Goal: Task Accomplishment & Management: Manage account settings

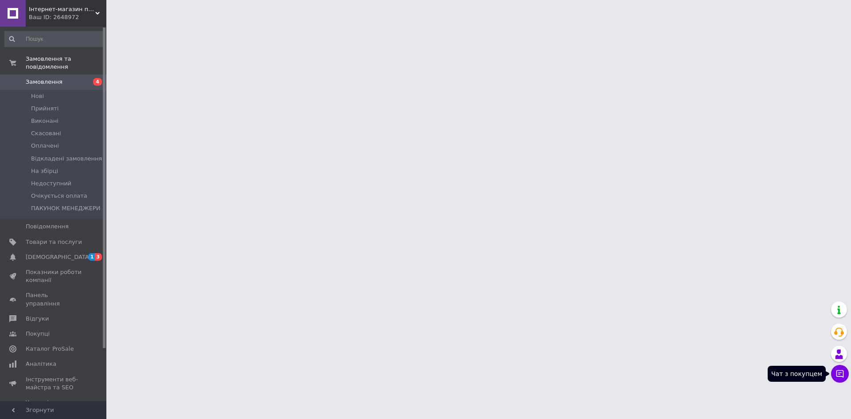
click at [832, 378] on button "Чат з покупцем" at bounding box center [840, 374] width 18 height 18
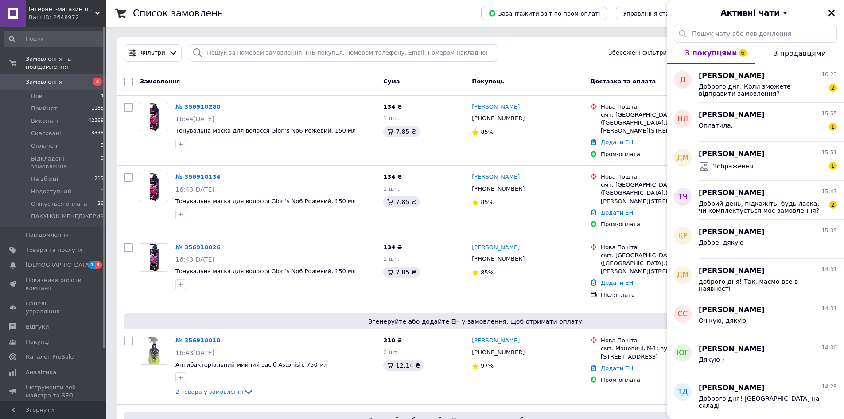
click at [829, 14] on icon "Закрити" at bounding box center [832, 13] width 8 height 8
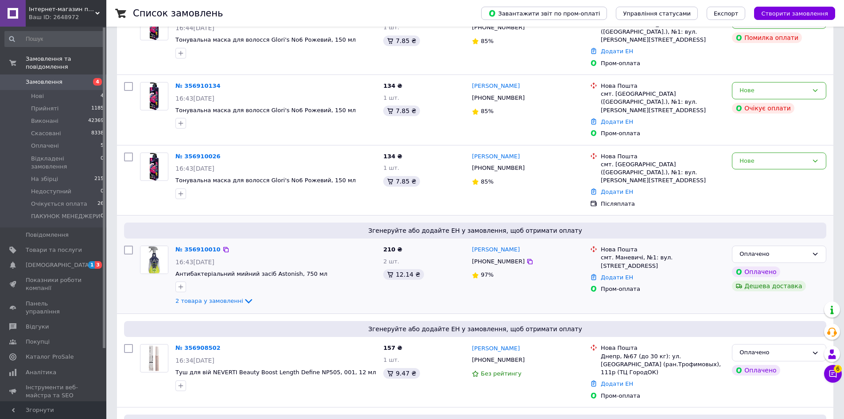
scroll to position [89, 0]
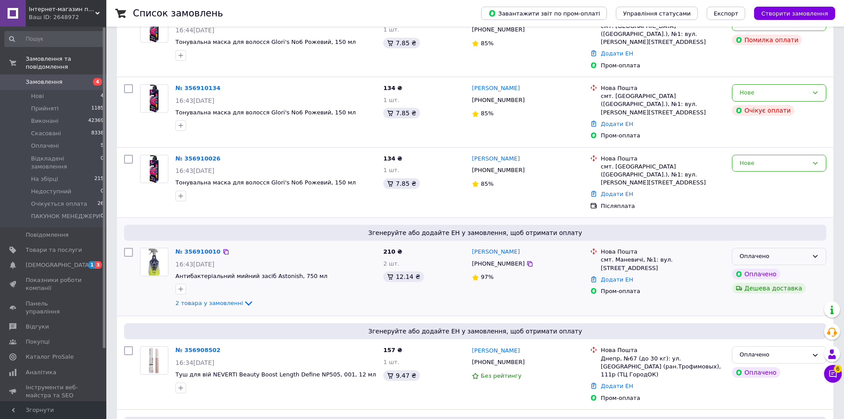
click at [808, 248] on div "Оплачено" at bounding box center [779, 256] width 94 height 17
click at [756, 267] on li "Прийнято" at bounding box center [778, 275] width 93 height 16
click at [222, 248] on icon at bounding box center [225, 251] width 7 height 7
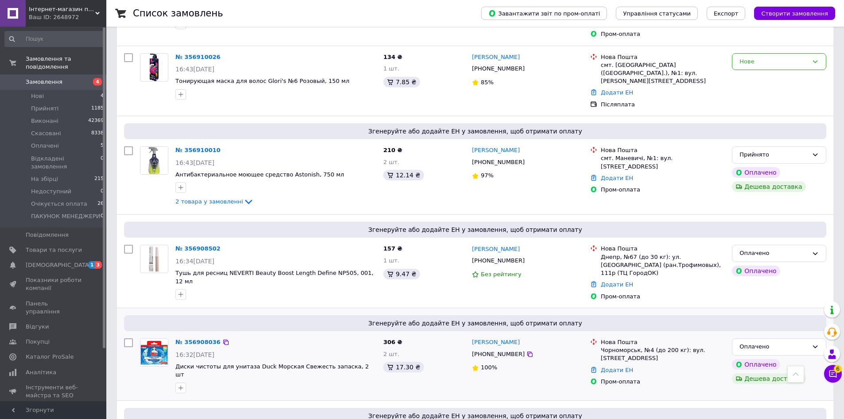
scroll to position [156, 0]
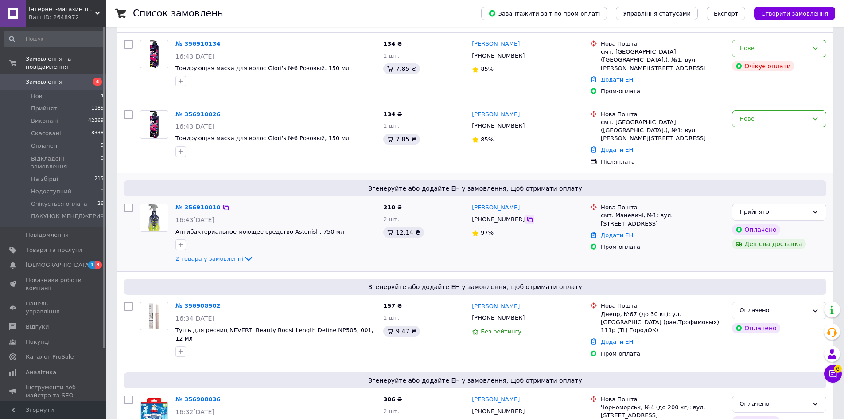
click at [514, 214] on div "[PHONE_NUMBER]" at bounding box center [498, 220] width 56 height 12
click at [526, 216] on icon at bounding box center [529, 219] width 7 height 7
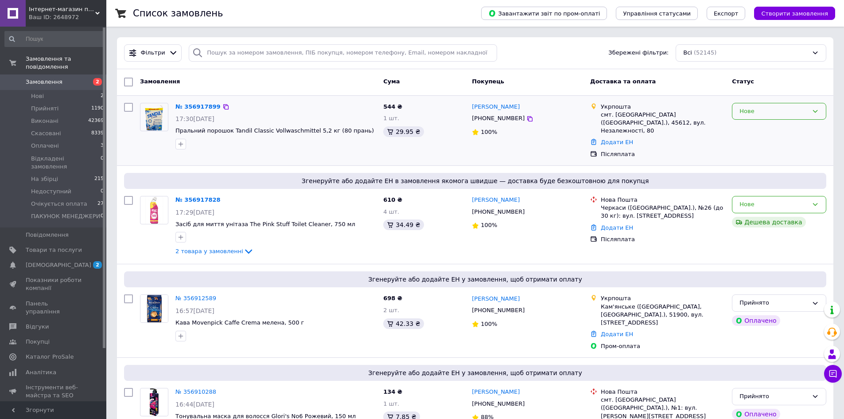
click at [781, 109] on div "Нове" at bounding box center [774, 111] width 69 height 9
click at [761, 128] on li "Прийнято" at bounding box center [778, 129] width 93 height 16
click at [777, 200] on div "Нове" at bounding box center [774, 204] width 69 height 9
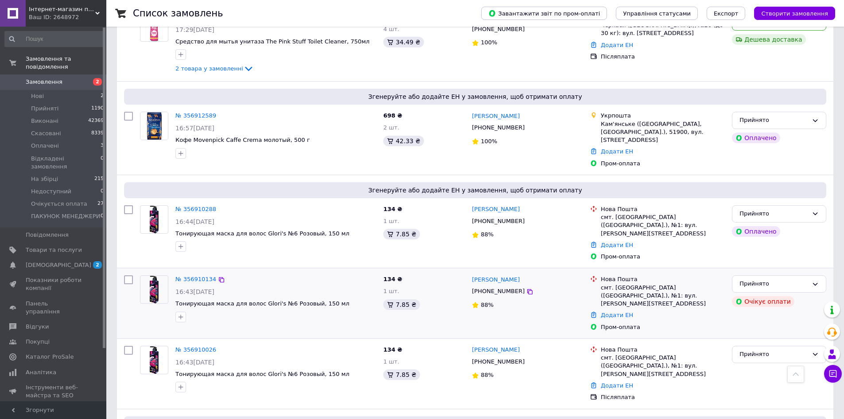
scroll to position [133, 0]
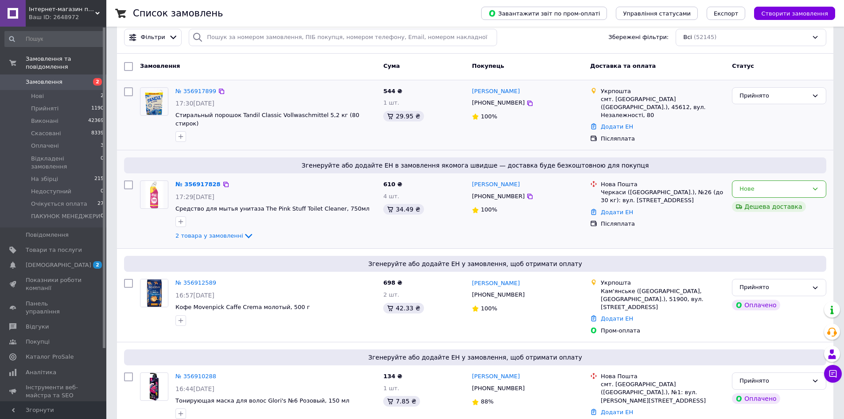
scroll to position [0, 0]
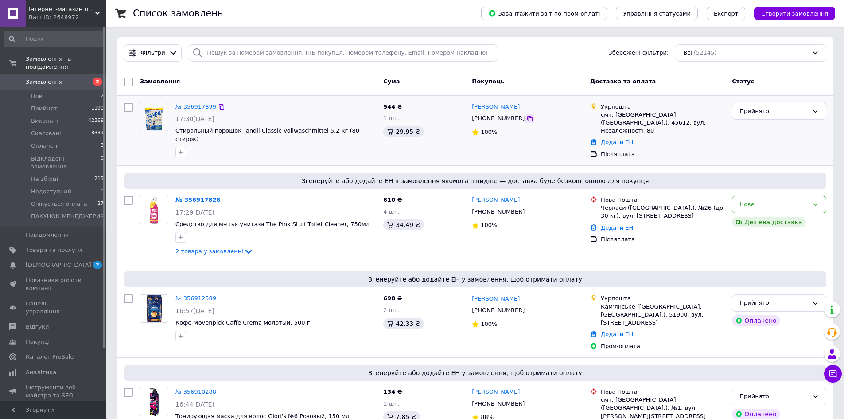
click at [526, 120] on icon at bounding box center [529, 118] width 7 height 7
click at [251, 181] on div "Згенеруйте або додайте ЕН в замовлення якомога швидше — доставка буде безкоштов…" at bounding box center [475, 215] width 717 height 98
click at [220, 108] on icon at bounding box center [221, 106] width 7 height 7
drag, startPoint x: 238, startPoint y: 165, endPoint x: 295, endPoint y: 146, distance: 60.1
click at [238, 173] on div "Згенеруйте або додайте ЕН в замовлення якомога швидше — доставка буде безкоштов…" at bounding box center [475, 181] width 702 height 16
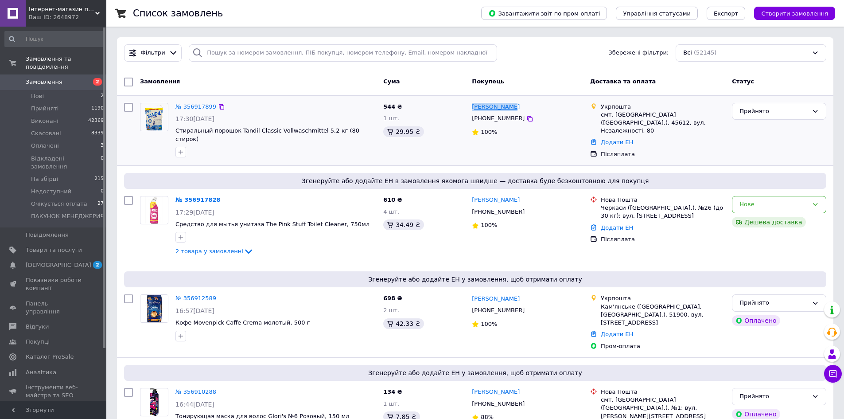
drag, startPoint x: 510, startPoint y: 110, endPoint x: 472, endPoint y: 109, distance: 37.7
click at [472, 109] on div "[PERSON_NAME]" at bounding box center [527, 107] width 113 height 10
copy link "[PERSON_NAME]"
click at [218, 105] on icon at bounding box center [221, 106] width 7 height 7
click at [219, 104] on icon at bounding box center [221, 106] width 5 height 5
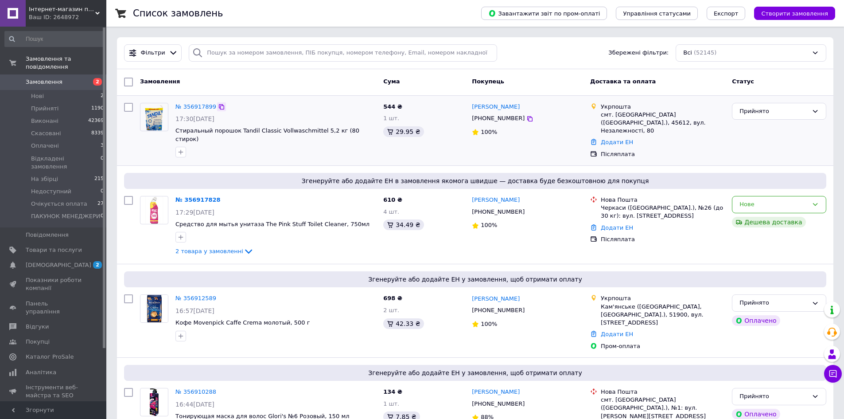
click at [219, 105] on icon at bounding box center [221, 106] width 5 height 5
